Goal: Communication & Community: Answer question/provide support

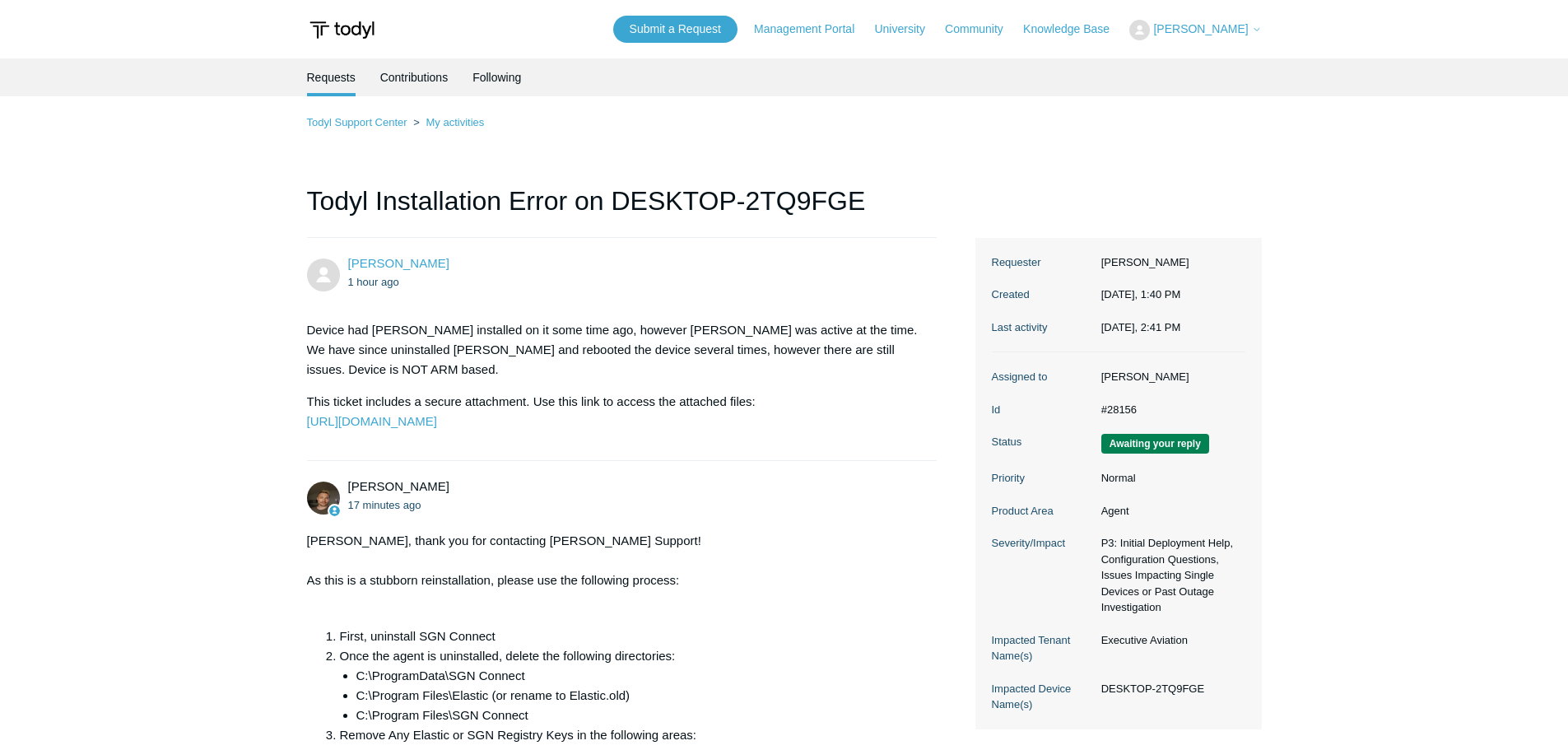
scroll to position [412, 0]
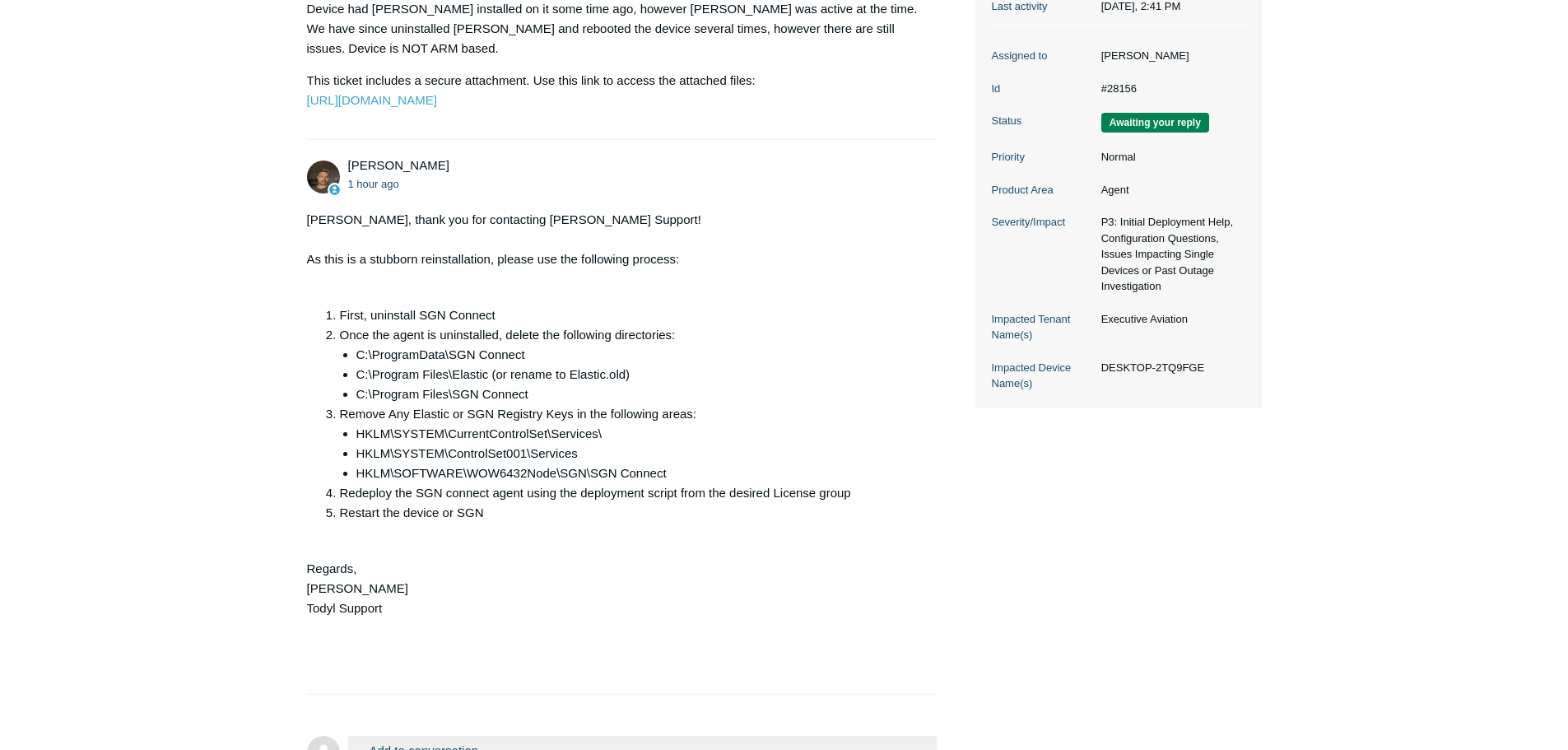
scroll to position [531, 0]
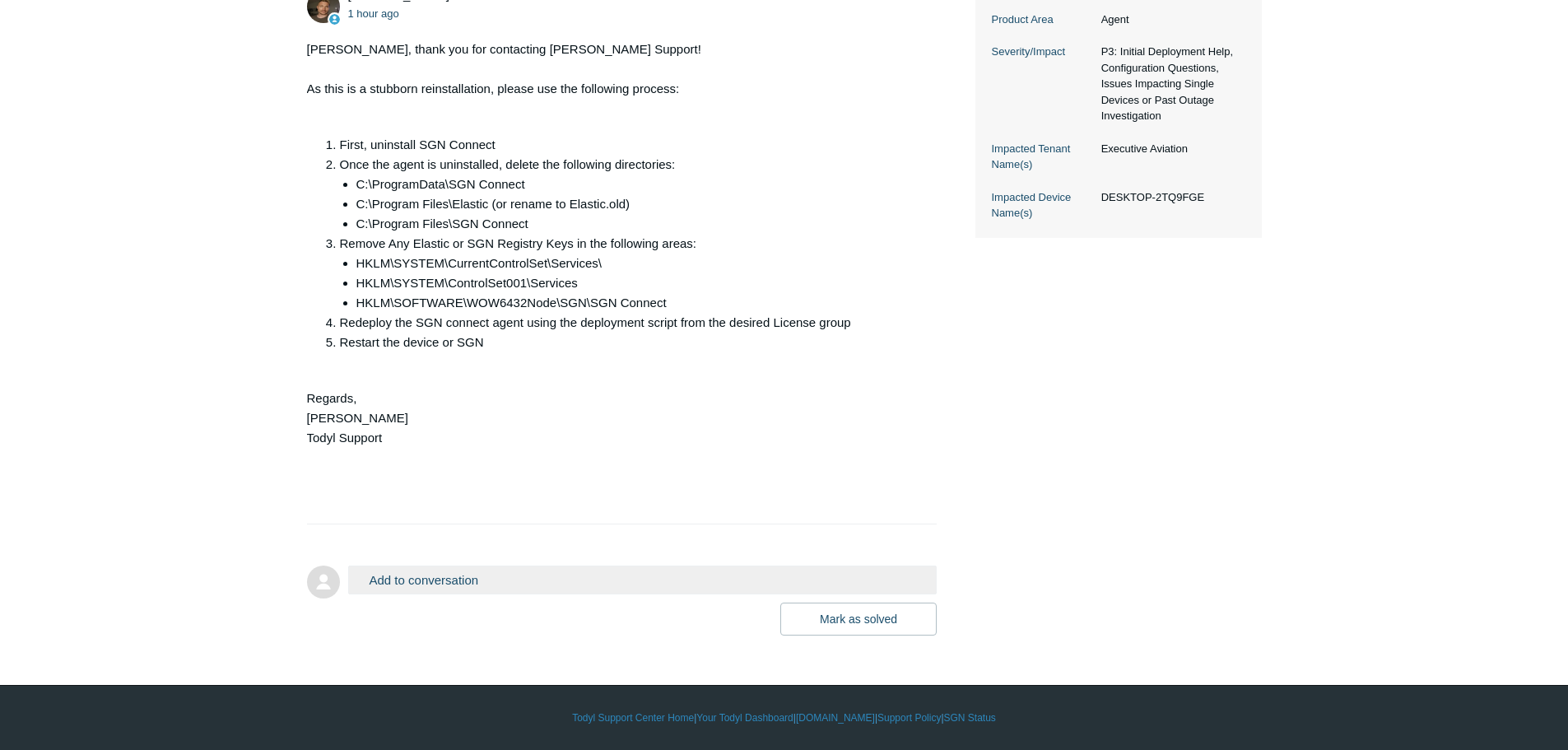
click at [616, 566] on button "Add to conversation" at bounding box center [642, 580] width 589 height 29
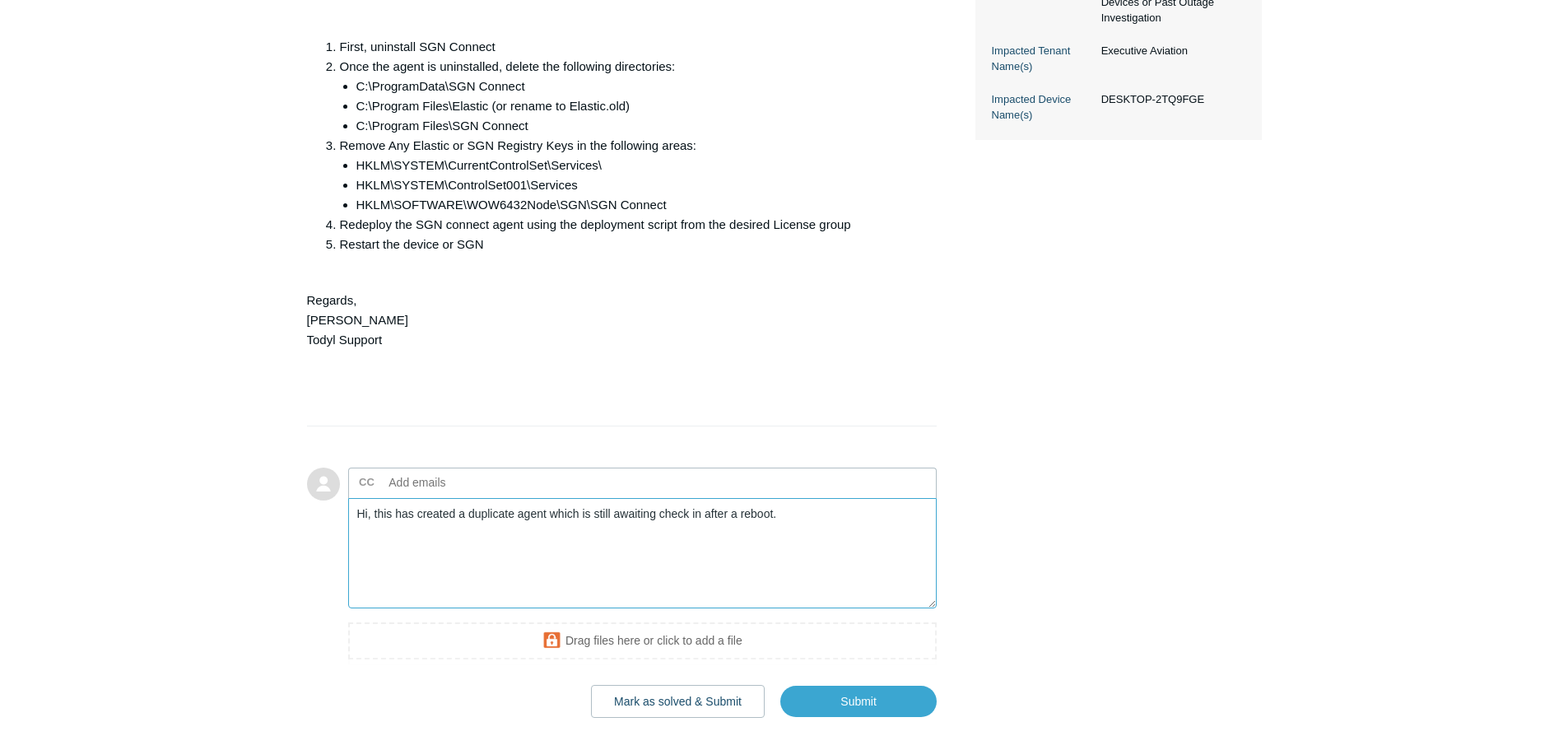
scroll to position [711, 0]
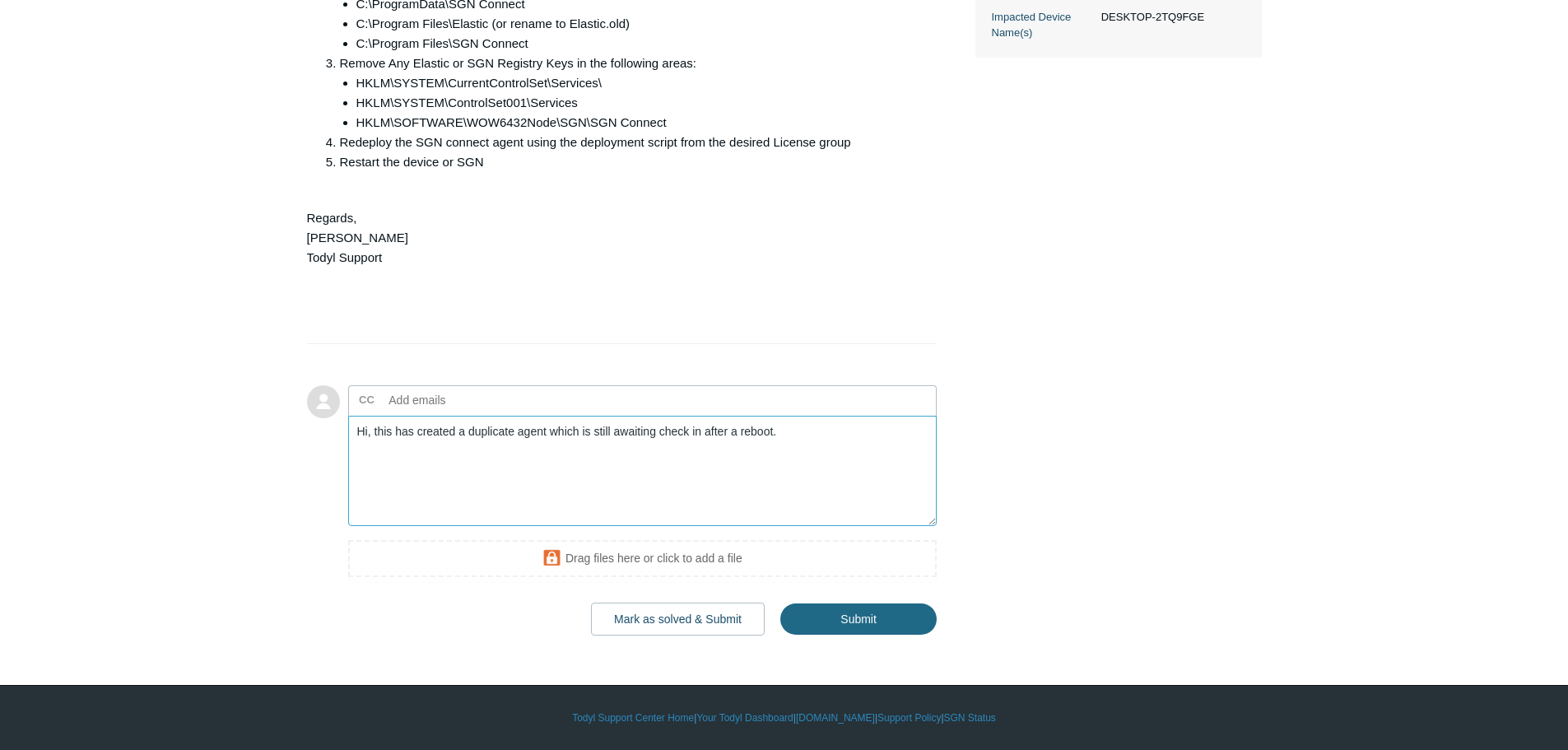
type textarea "Hi, this has created a duplicate agent which is still awaiting check in after a…"
click at [878, 616] on input "Submit" at bounding box center [859, 619] width 156 height 33
